Goal: Use online tool/utility: Utilize a website feature to perform a specific function

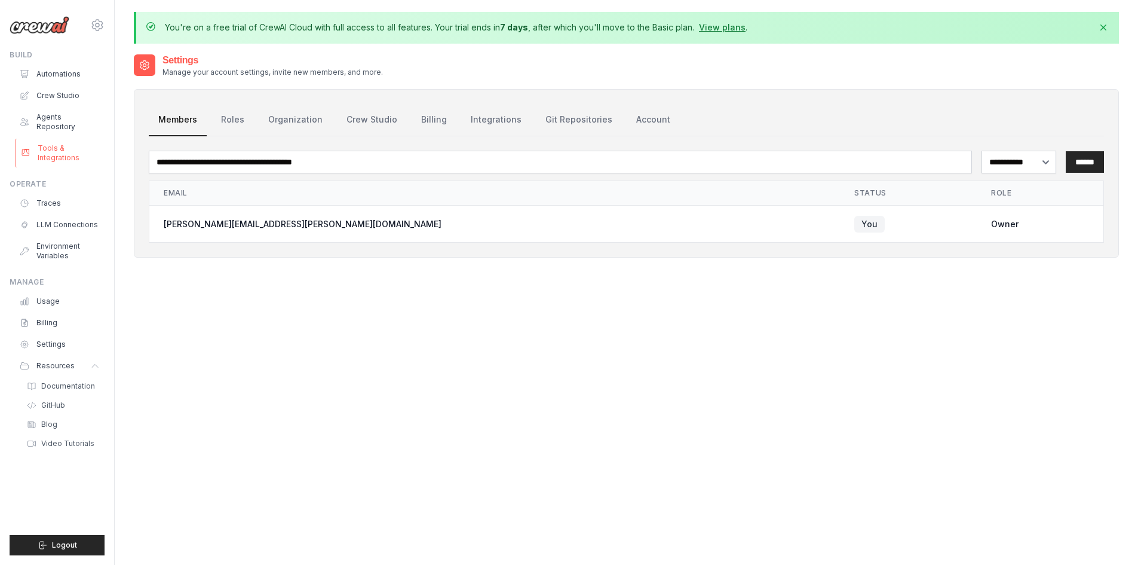
click at [51, 143] on link "Tools & Integrations" at bounding box center [61, 153] width 90 height 29
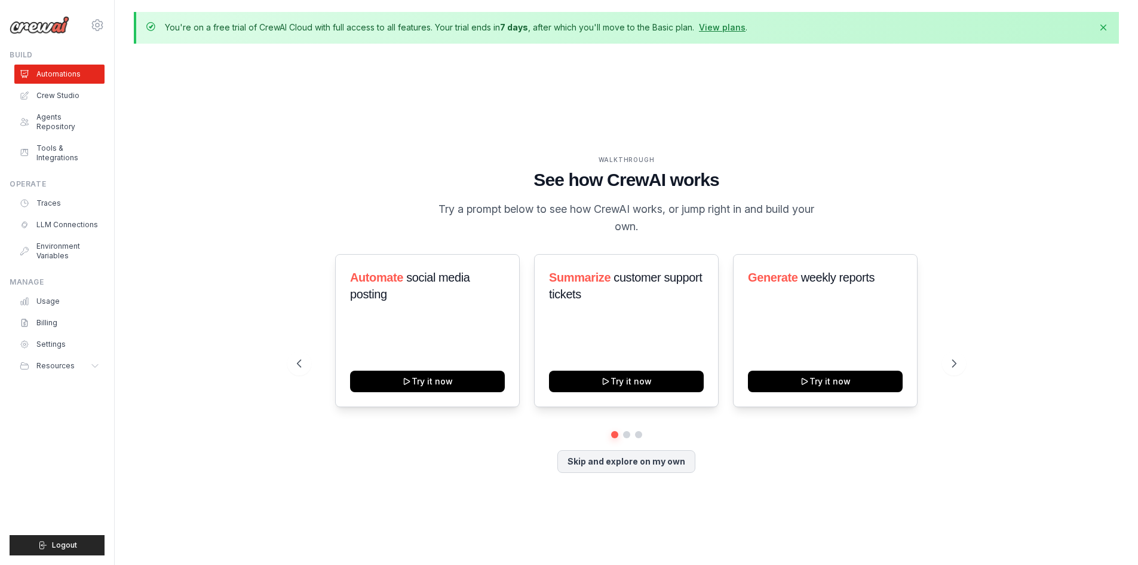
click at [569, 207] on p "Try a prompt below to see how CrewAI works, or jump right in and build your own." at bounding box center [627, 217] width 402 height 35
click at [955, 363] on icon at bounding box center [955, 363] width 12 height 12
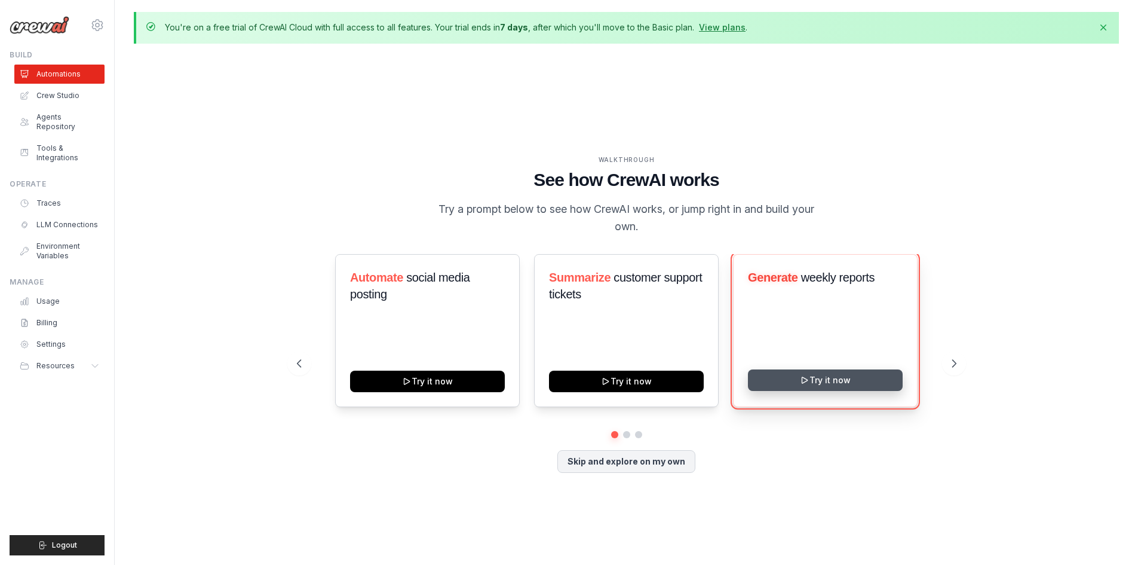
click at [828, 378] on button "Try it now" at bounding box center [825, 380] width 155 height 22
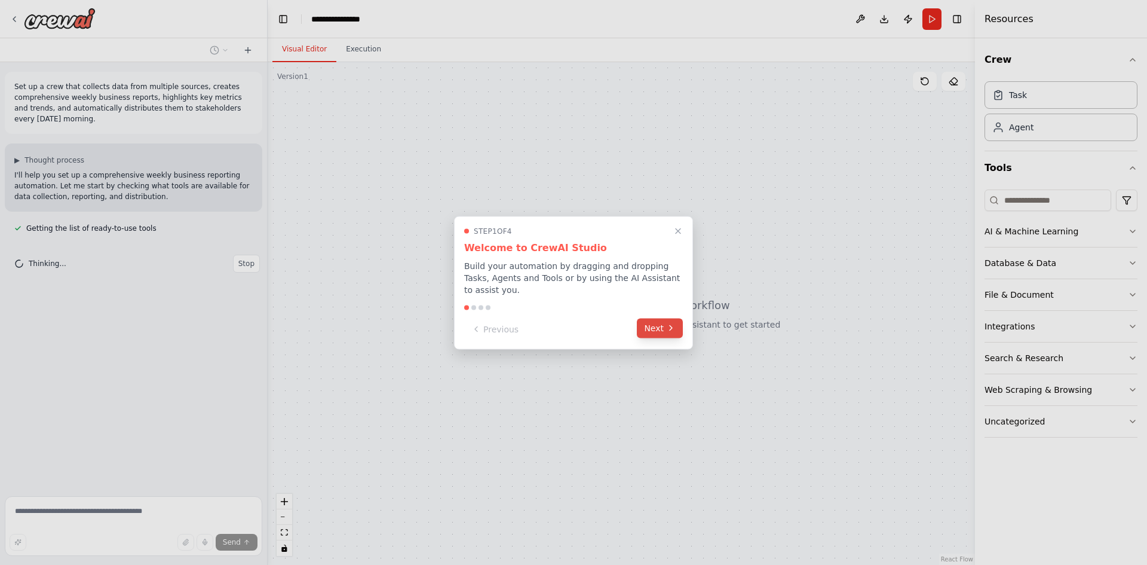
click at [654, 321] on button "Next" at bounding box center [660, 328] width 46 height 20
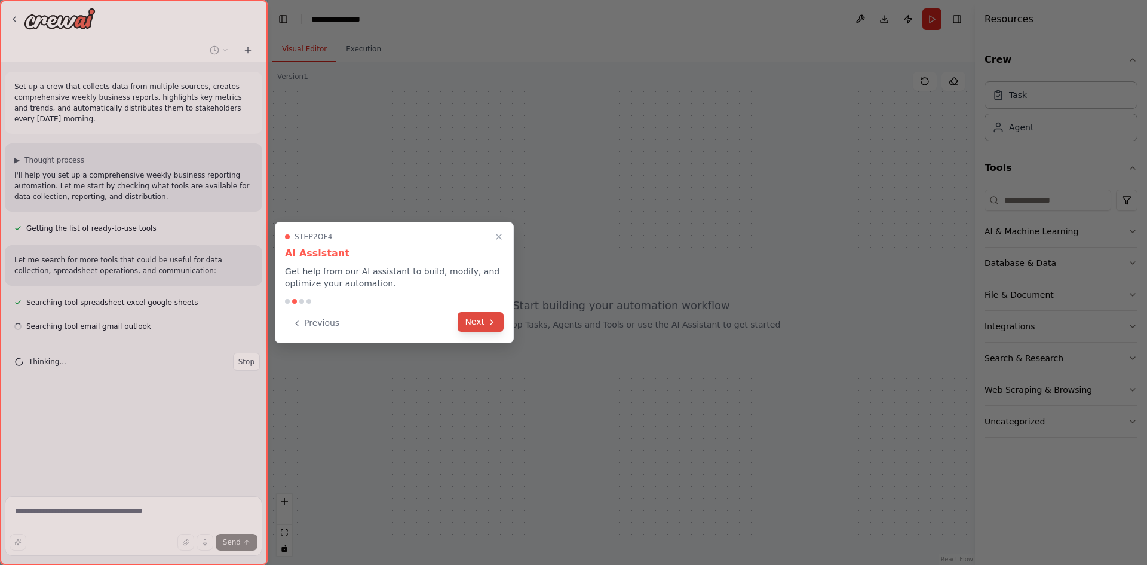
click at [476, 320] on button "Next" at bounding box center [481, 322] width 46 height 20
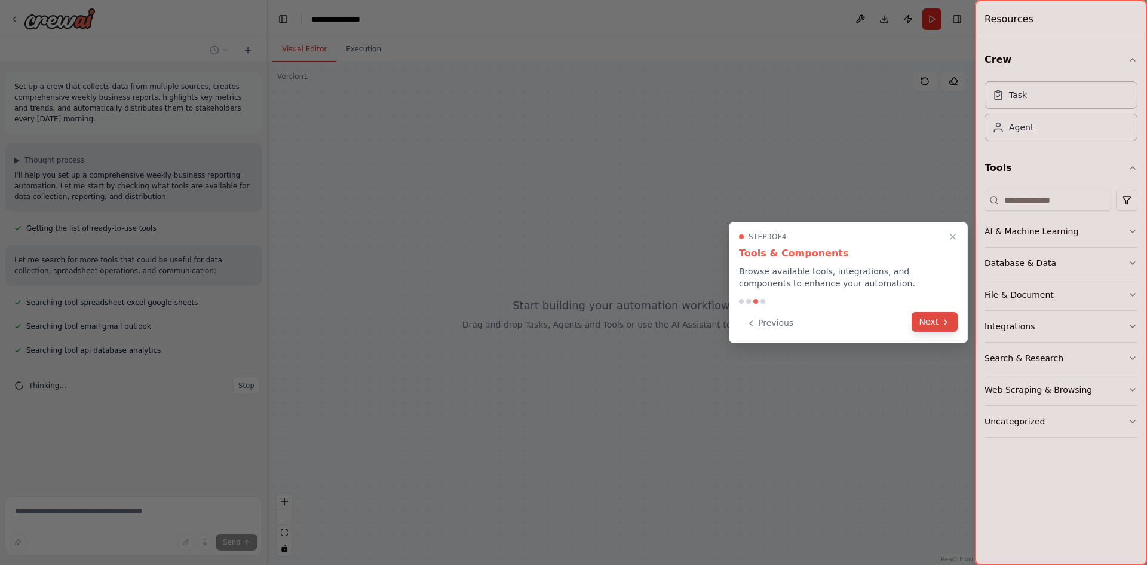
click at [924, 321] on button "Next" at bounding box center [935, 322] width 46 height 20
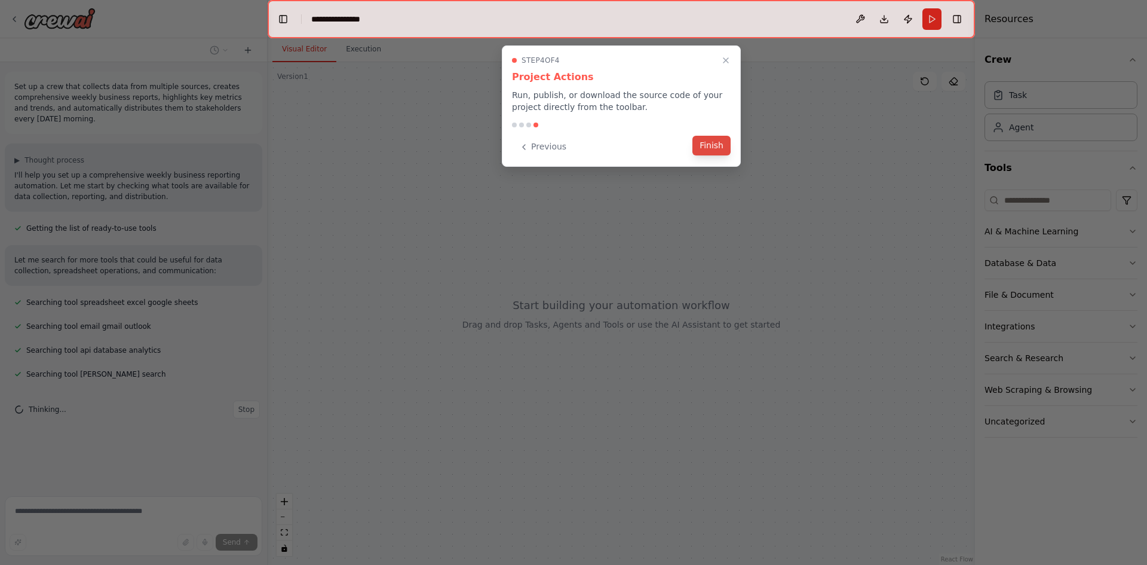
click at [709, 145] on button "Finish" at bounding box center [712, 146] width 38 height 20
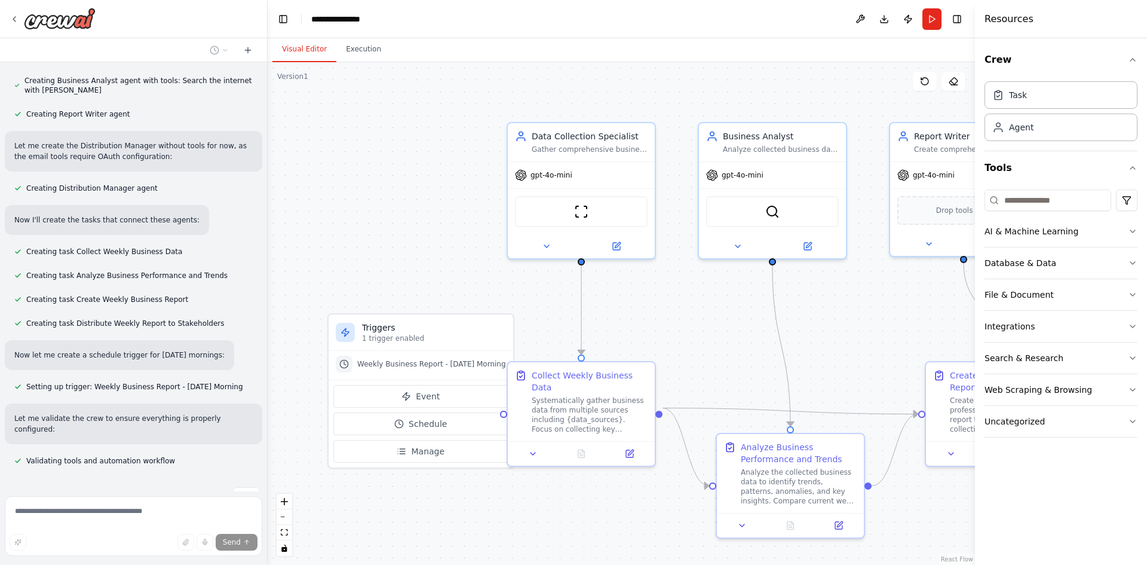
scroll to position [565, 0]
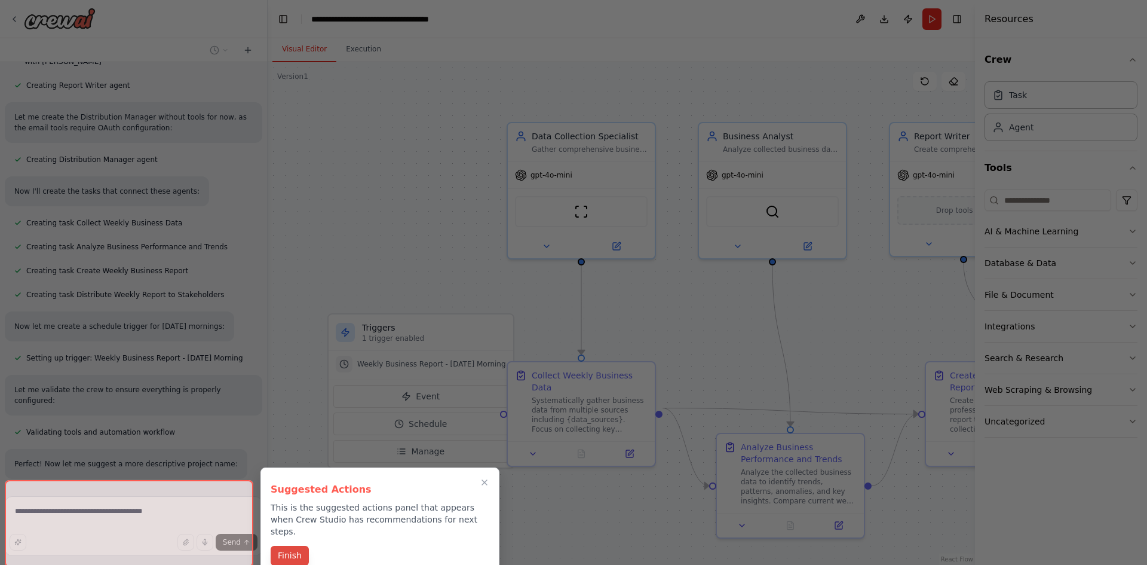
click at [292, 546] on button "Finish" at bounding box center [290, 556] width 38 height 20
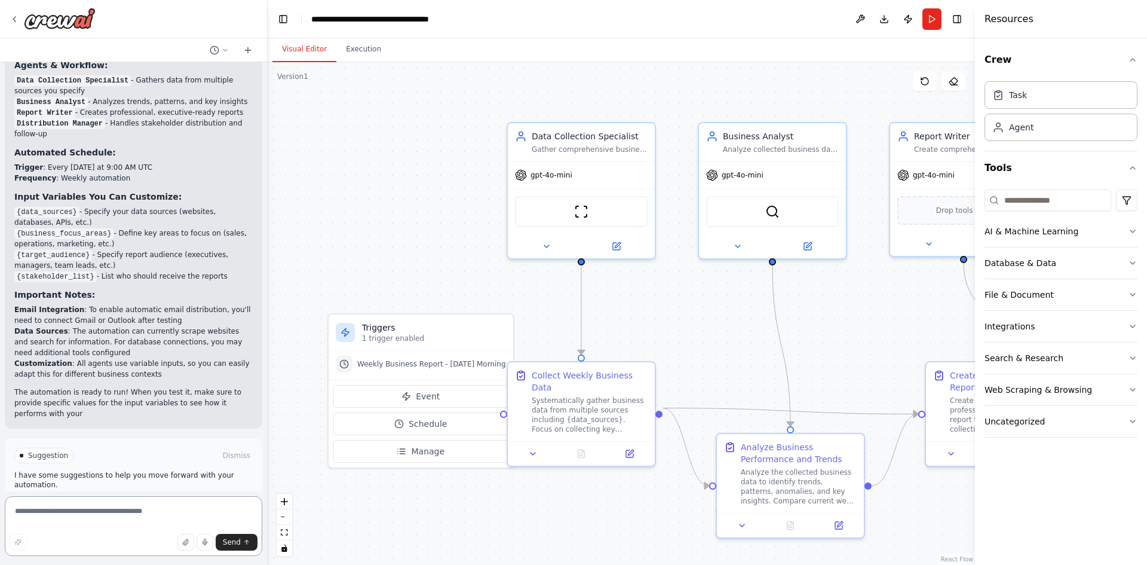
scroll to position [1077, 0]
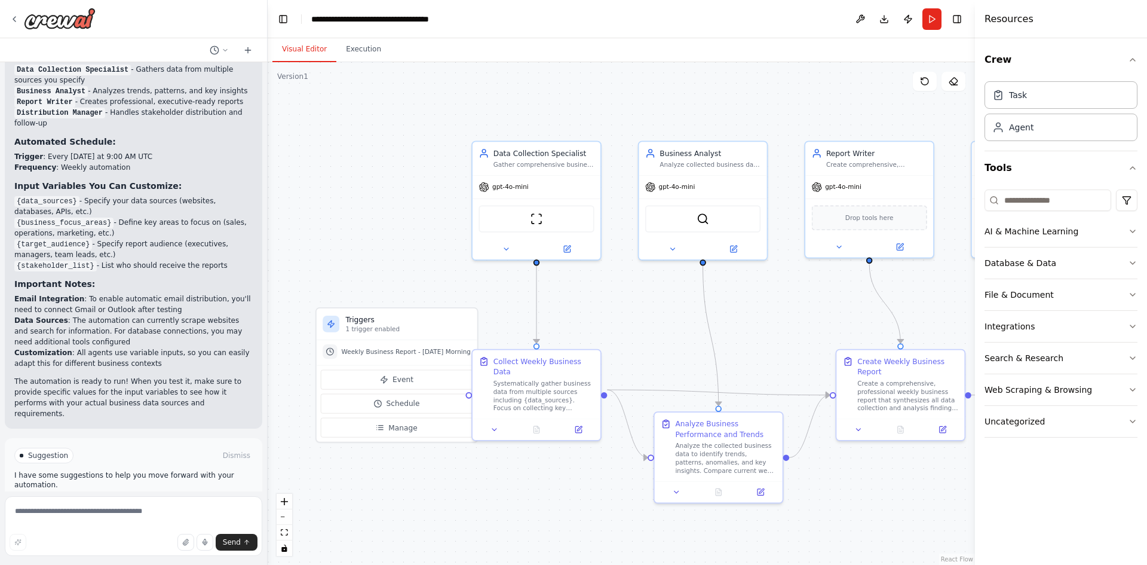
click at [86, 470] on p "I have some suggestions to help you move forward with your automation." at bounding box center [133, 479] width 238 height 19
click at [136, 501] on span "Run Automation" at bounding box center [139, 506] width 58 height 10
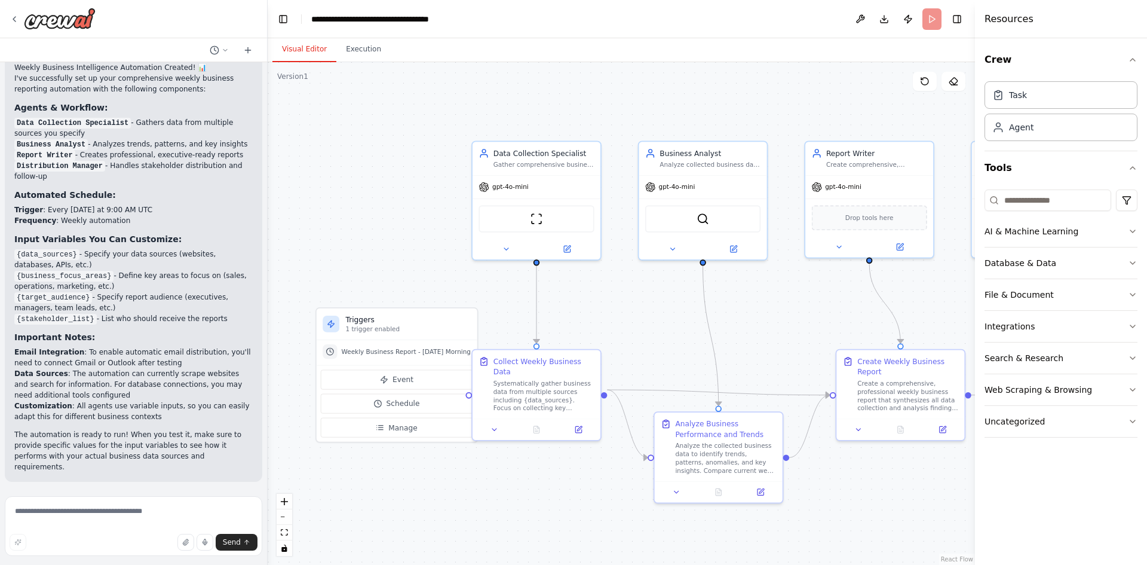
scroll to position [981, 0]
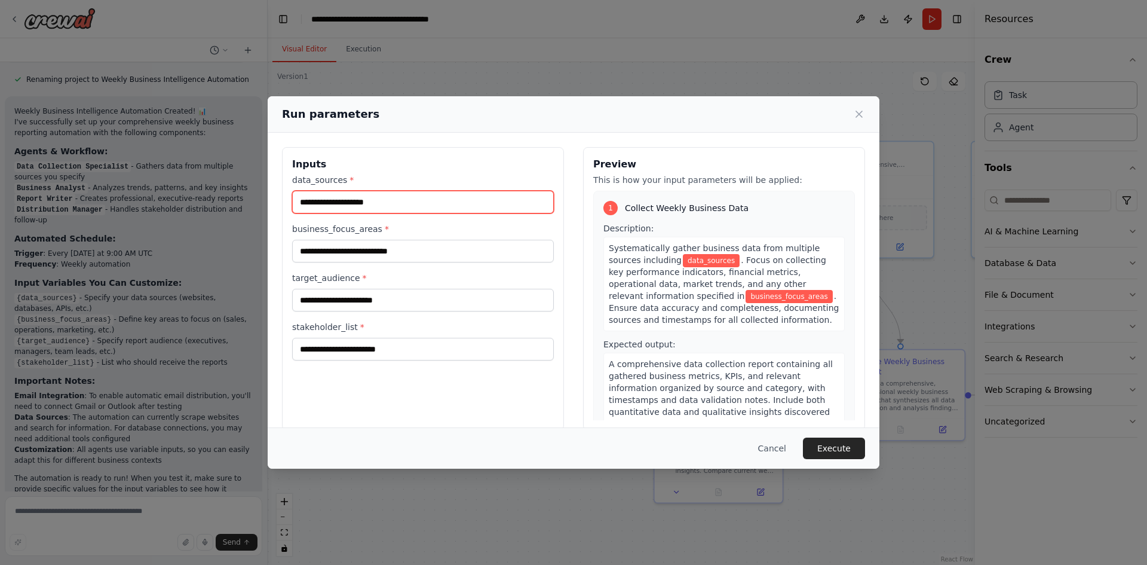
click at [348, 200] on input "data_sources *" at bounding box center [423, 202] width 262 height 23
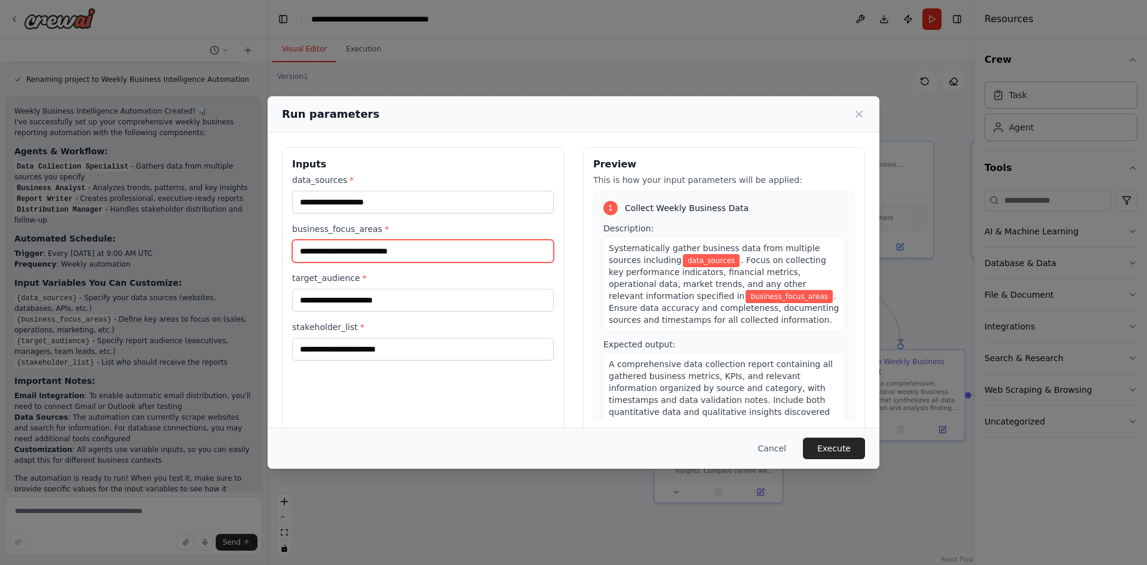
click at [342, 253] on input "business_focus_areas *" at bounding box center [423, 251] width 262 height 23
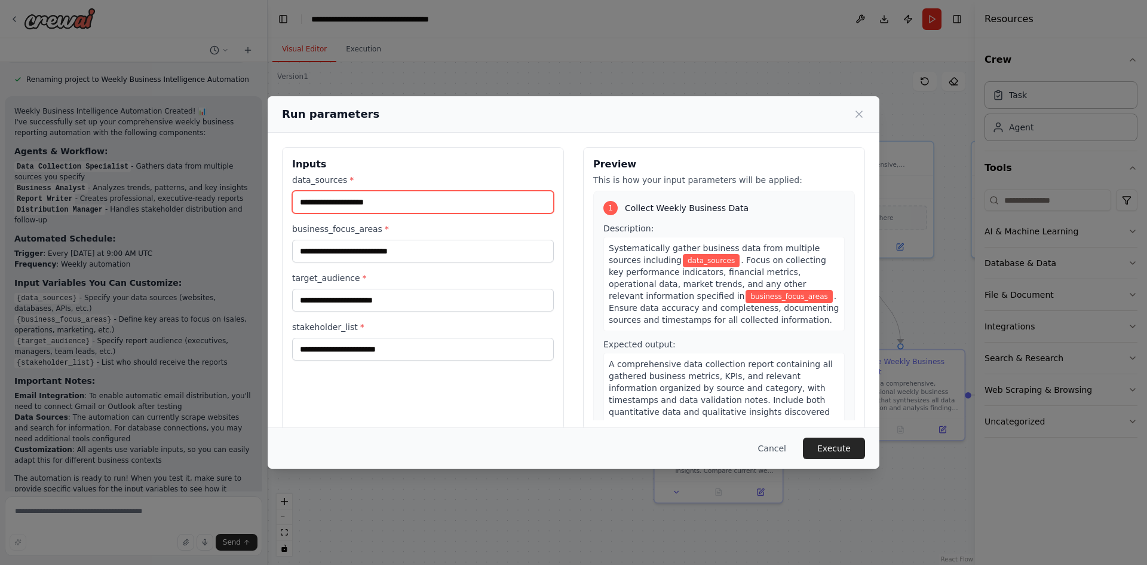
click at [344, 196] on input "data_sources *" at bounding box center [423, 202] width 262 height 23
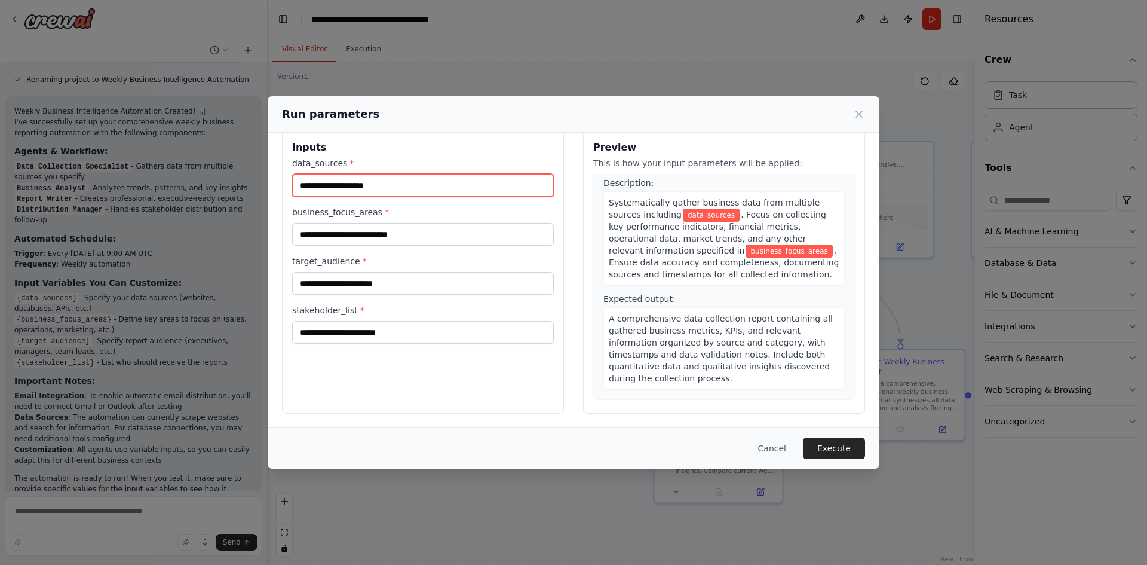
scroll to position [0, 0]
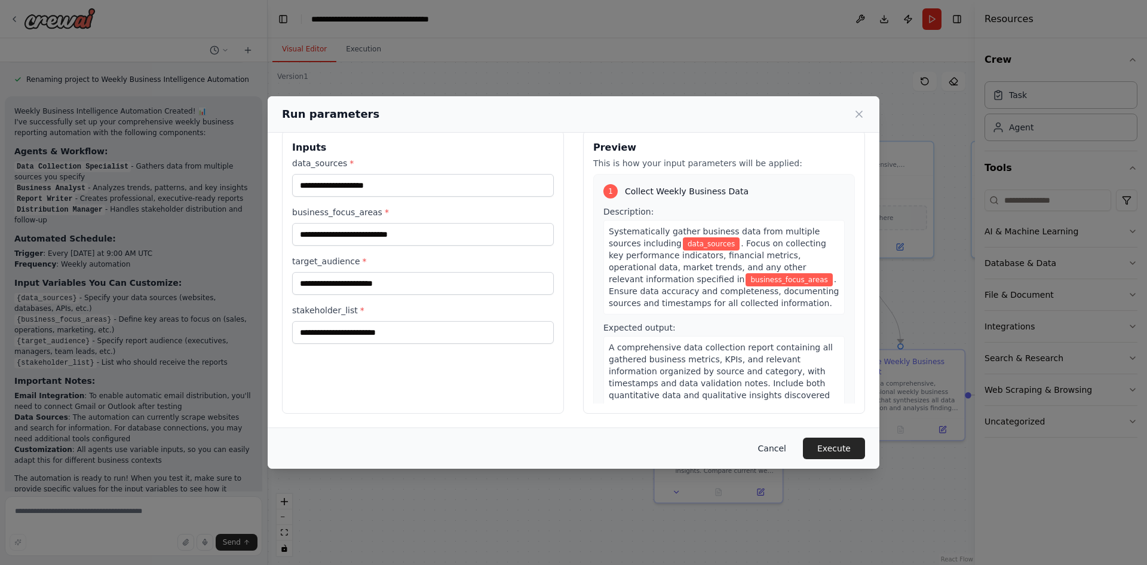
click at [774, 446] on button "Cancel" at bounding box center [772, 448] width 47 height 22
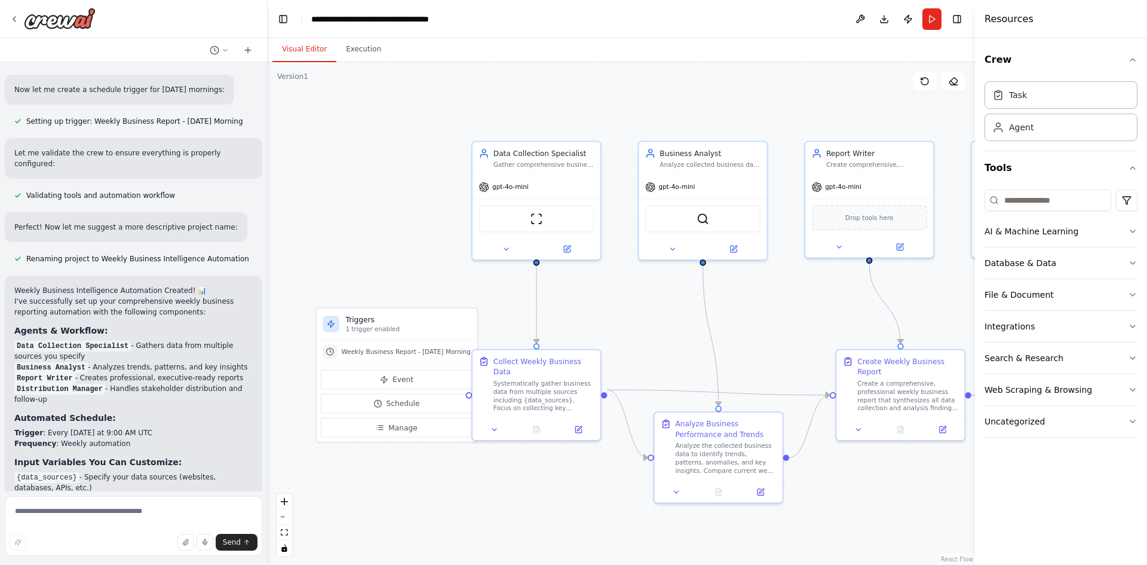
scroll to position [981, 0]
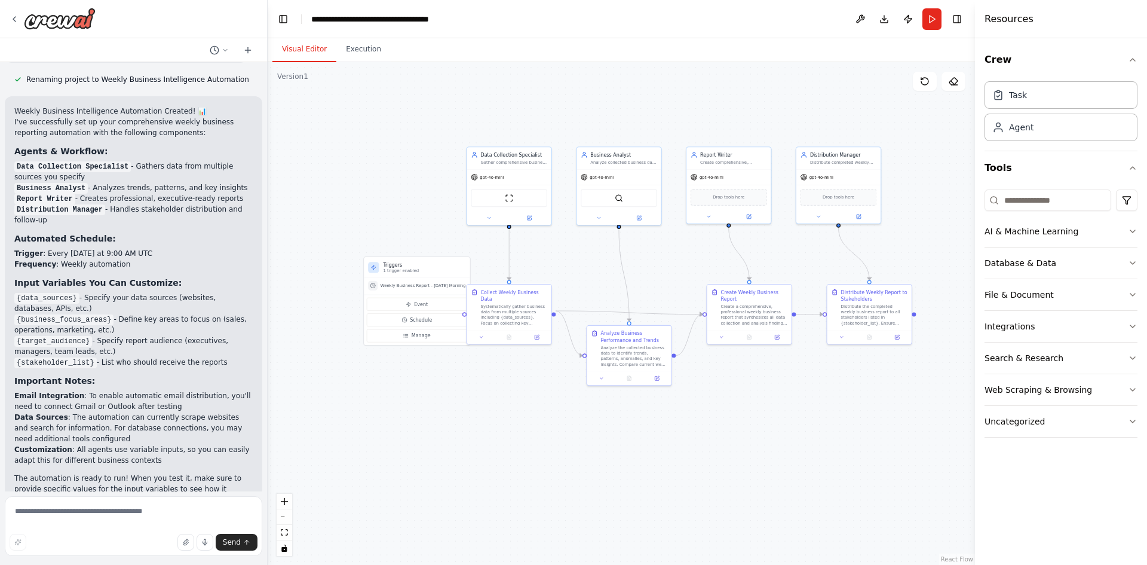
drag, startPoint x: 426, startPoint y: 302, endPoint x: 401, endPoint y: 183, distance: 121.5
click at [401, 183] on div ".deletable-edge-delete-btn { width: 20px; height: 20px; border: 0px solid #ffff…" at bounding box center [621, 313] width 707 height 503
